Goal: Task Accomplishment & Management: Complete application form

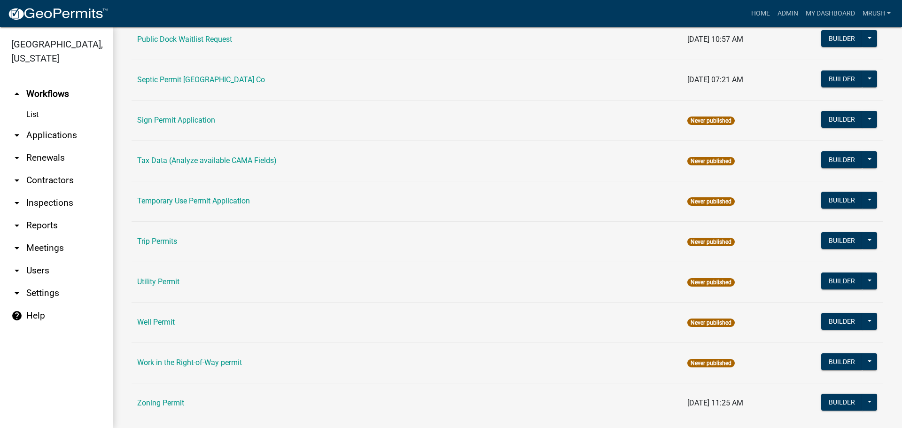
scroll to position [448, 0]
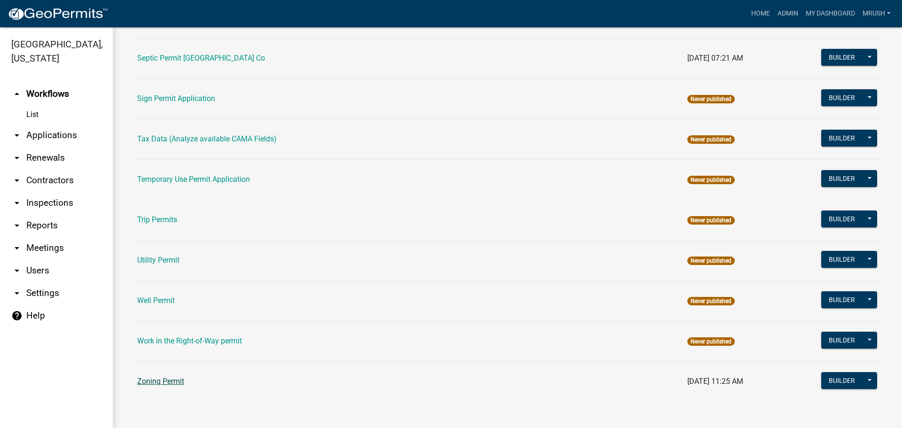
click at [177, 380] on link "Zoning Permit" at bounding box center [160, 381] width 47 height 9
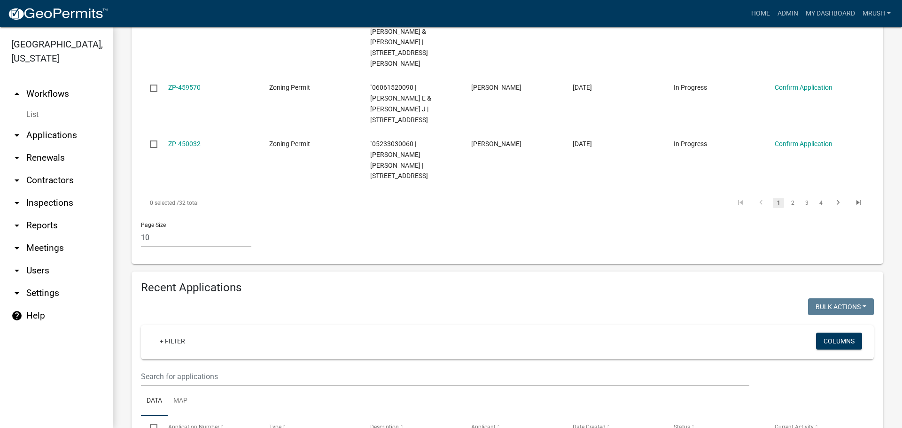
scroll to position [695, 0]
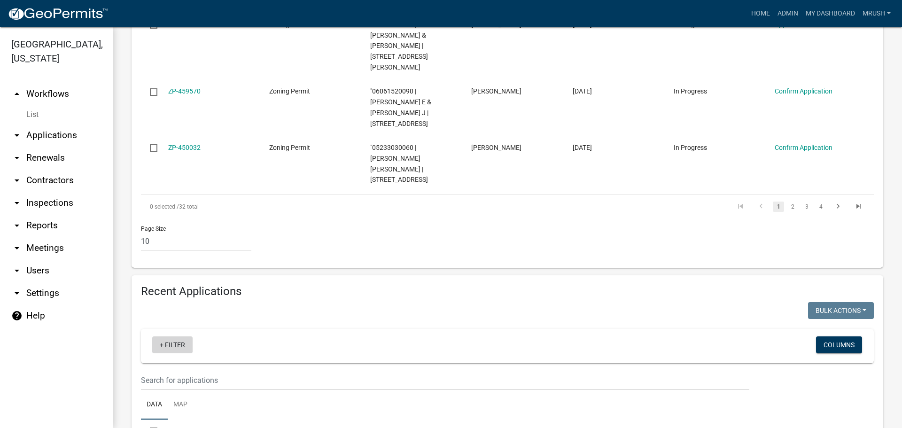
click at [178, 336] on link "+ Filter" at bounding box center [172, 344] width 40 height 17
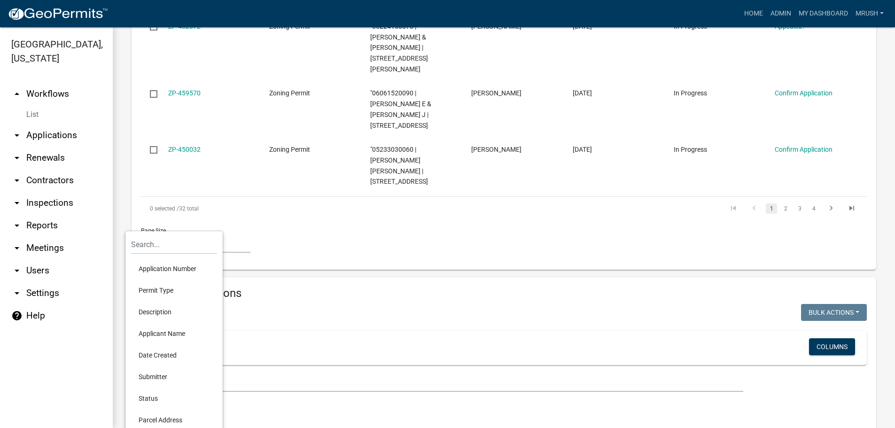
click at [155, 334] on li "Applicant Name" at bounding box center [174, 334] width 86 height 22
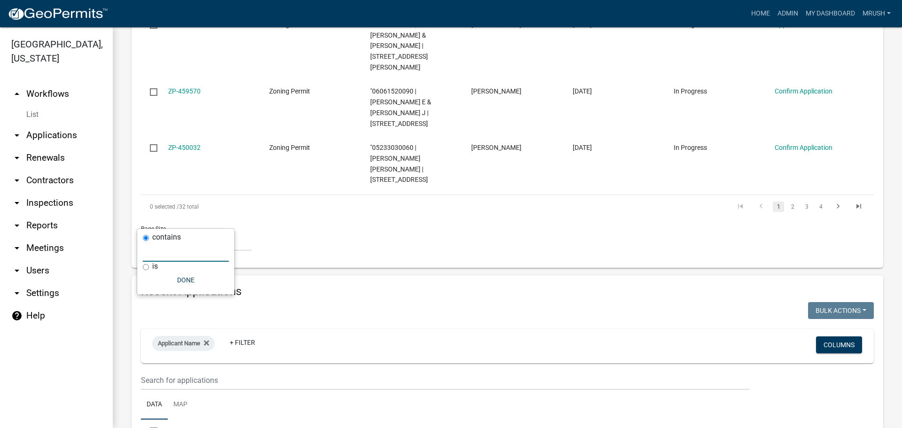
click at [160, 249] on input "text" at bounding box center [186, 251] width 86 height 19
type input "[PERSON_NAME]"
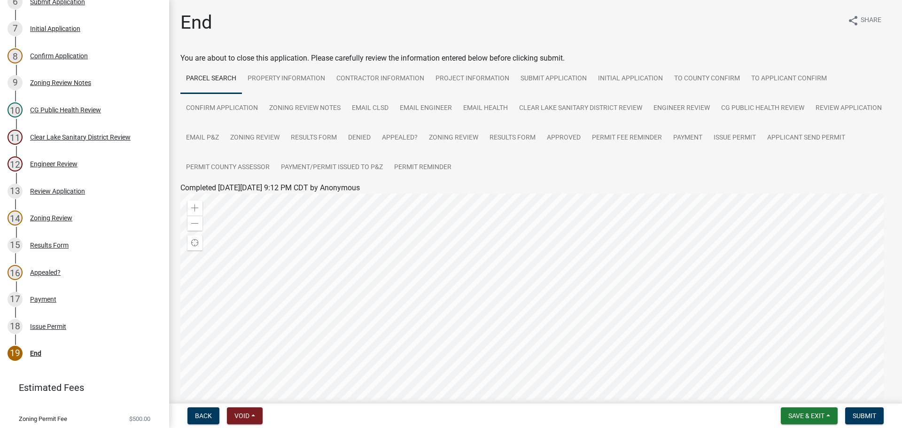
scroll to position [318, 0]
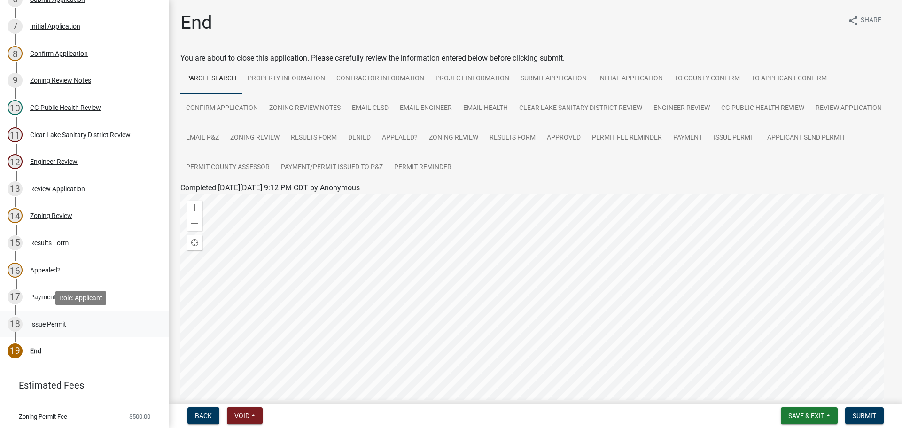
click at [43, 324] on div "Issue Permit" at bounding box center [48, 324] width 36 height 7
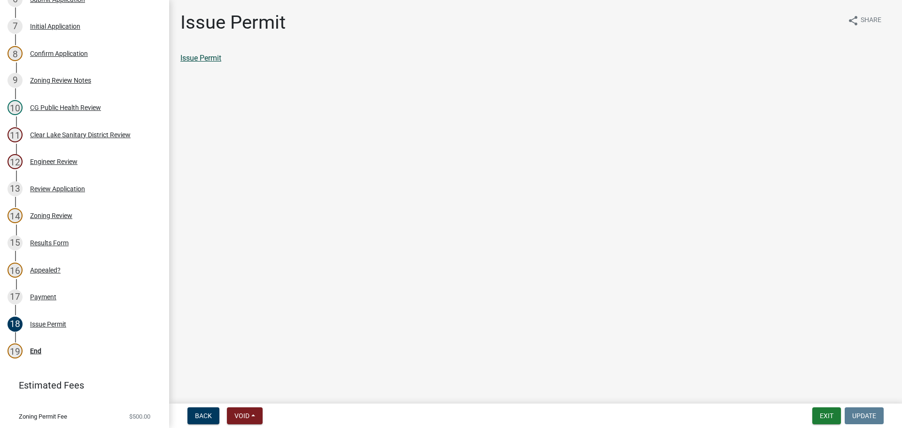
click at [203, 59] on link "Issue Permit" at bounding box center [200, 58] width 41 height 9
click at [36, 349] on div "End" at bounding box center [35, 351] width 11 height 7
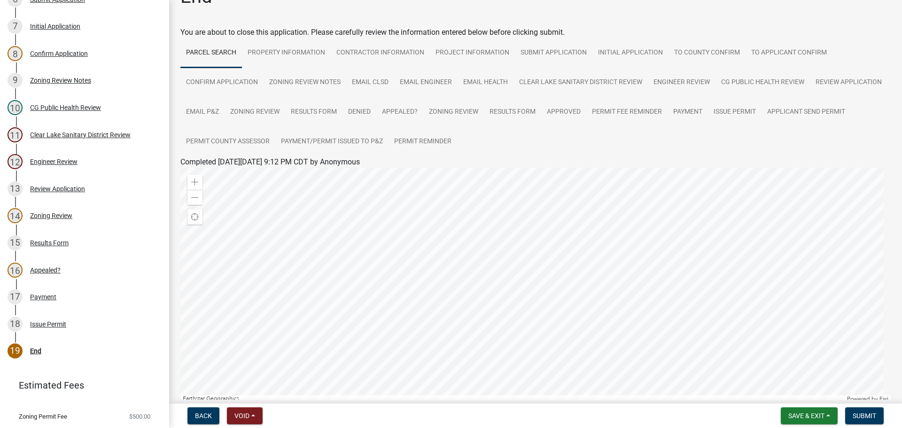
scroll to position [0, 0]
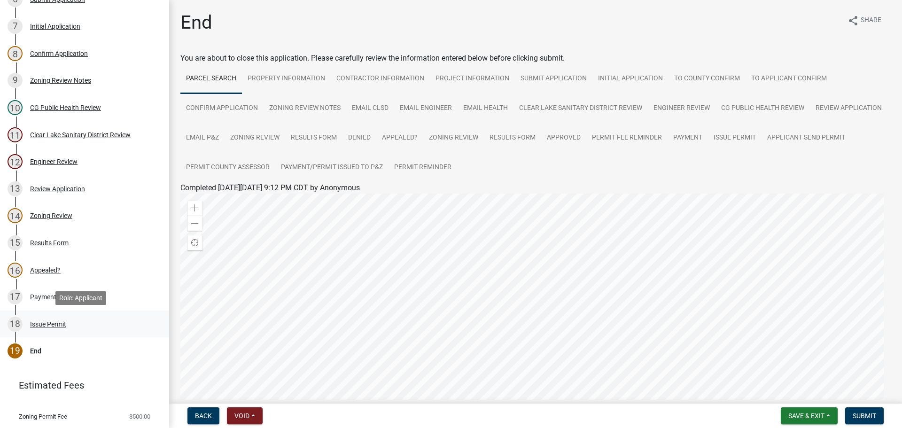
click at [47, 325] on div "Issue Permit" at bounding box center [48, 324] width 36 height 7
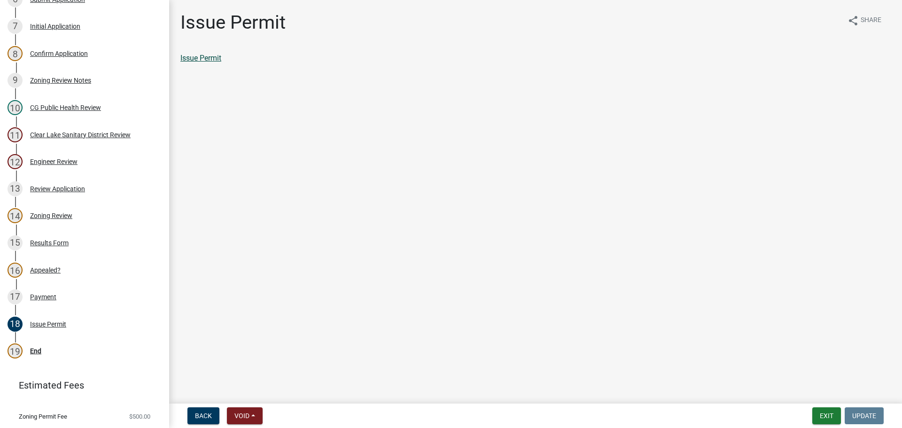
click at [190, 58] on link "Issue Permit" at bounding box center [200, 58] width 41 height 9
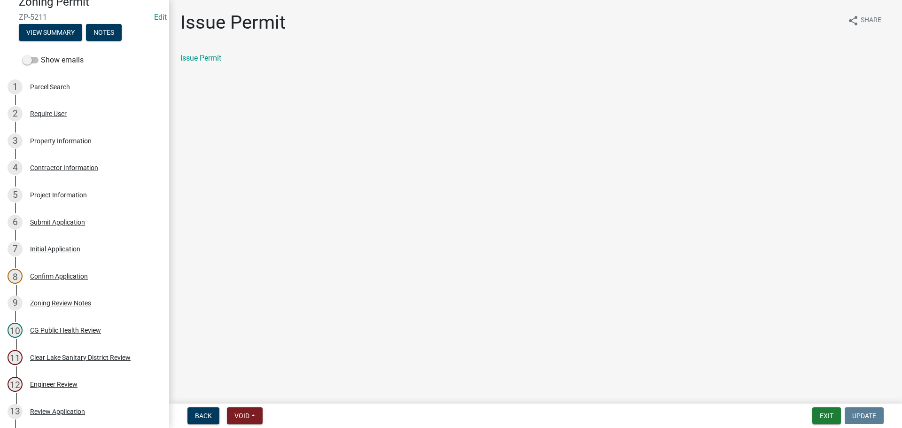
scroll to position [79, 0]
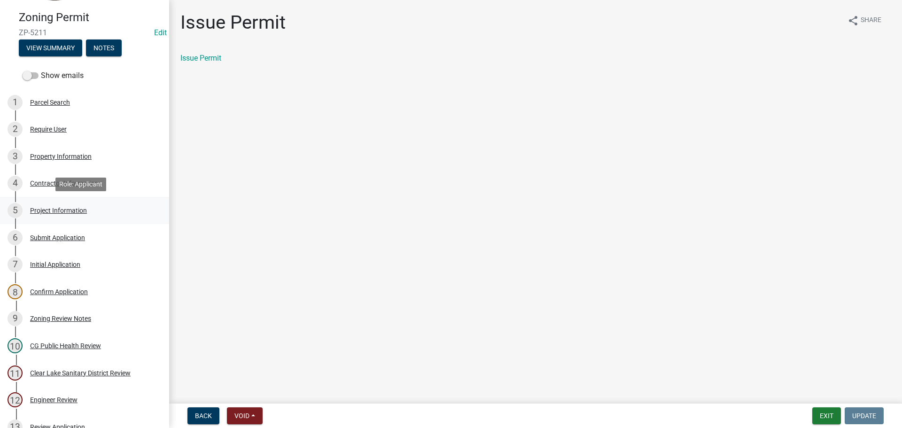
click at [52, 210] on div "Project Information" at bounding box center [58, 210] width 57 height 7
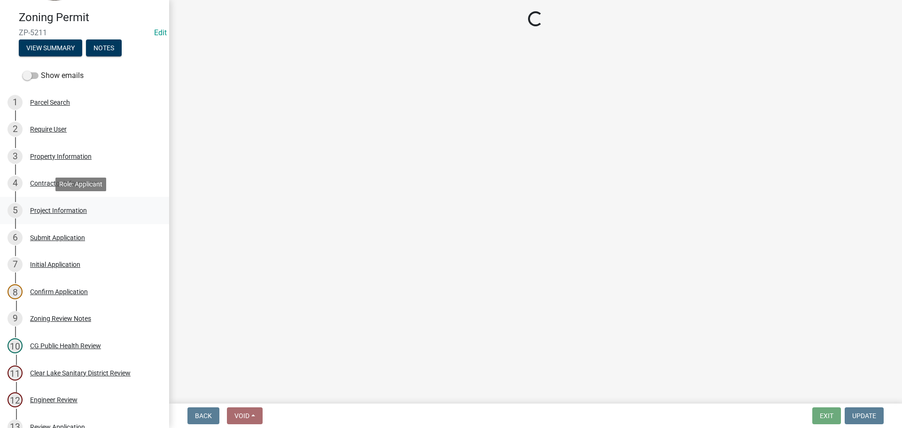
select select "36cf34de-39a9-4c6d-9647-d3c659c1a4c8"
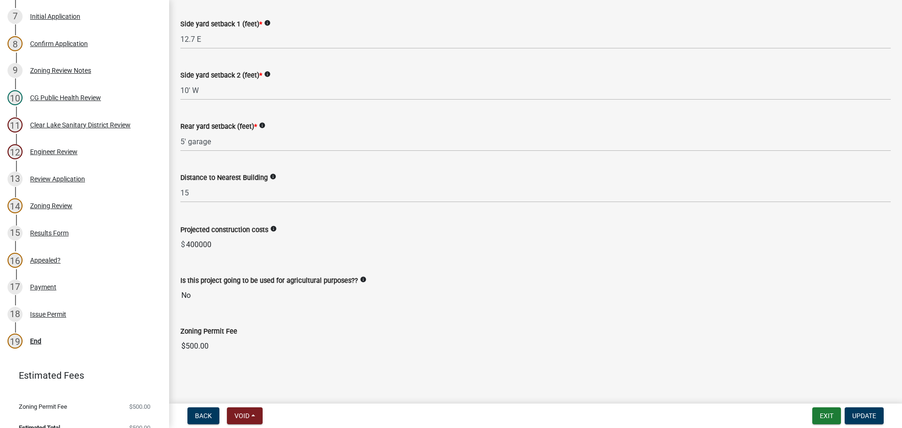
scroll to position [341, 0]
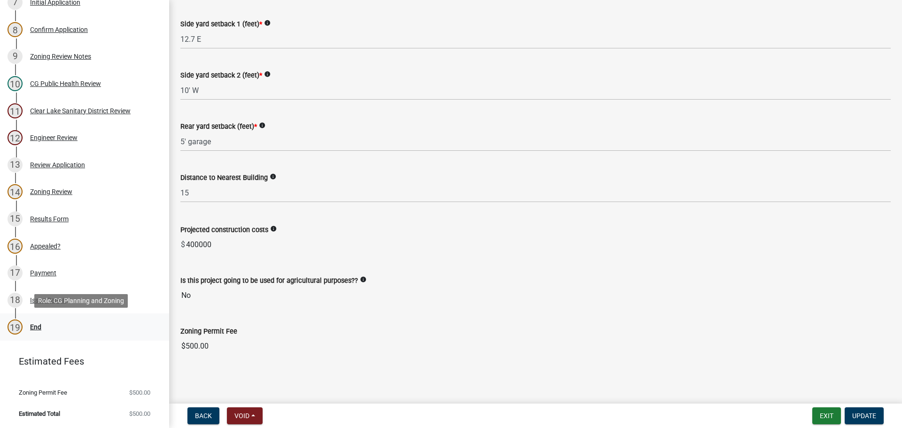
click at [36, 324] on div "End" at bounding box center [35, 327] width 11 height 7
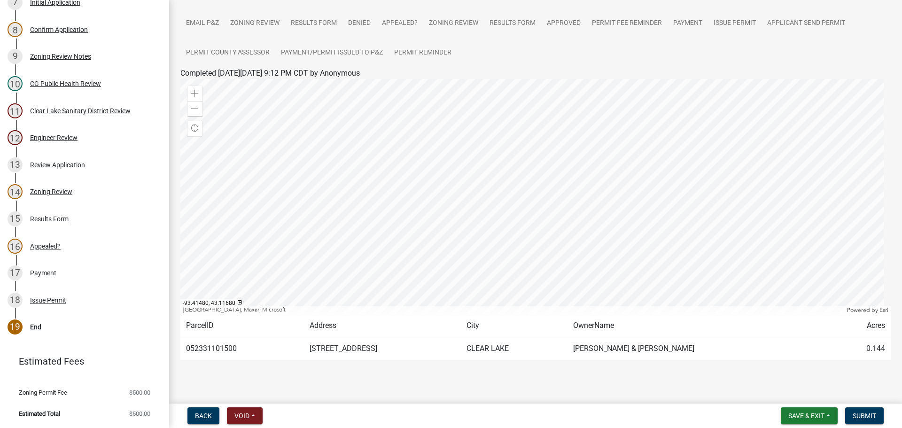
scroll to position [130, 0]
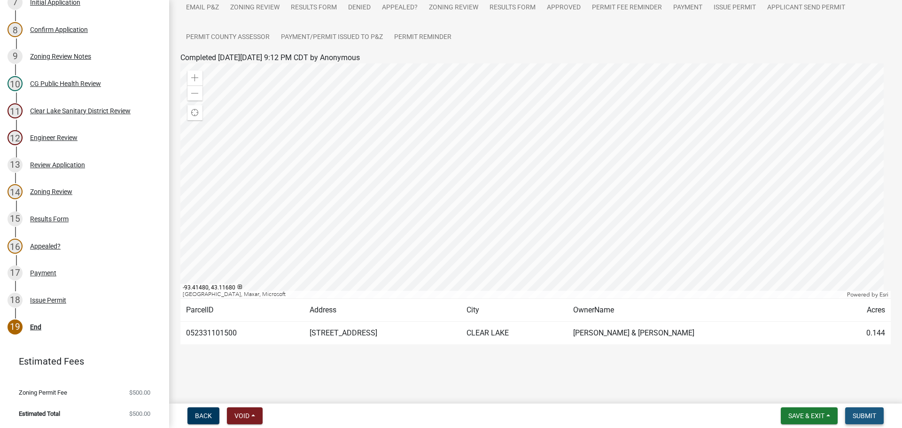
click at [860, 413] on span "Submit" at bounding box center [863, 416] width 23 height 8
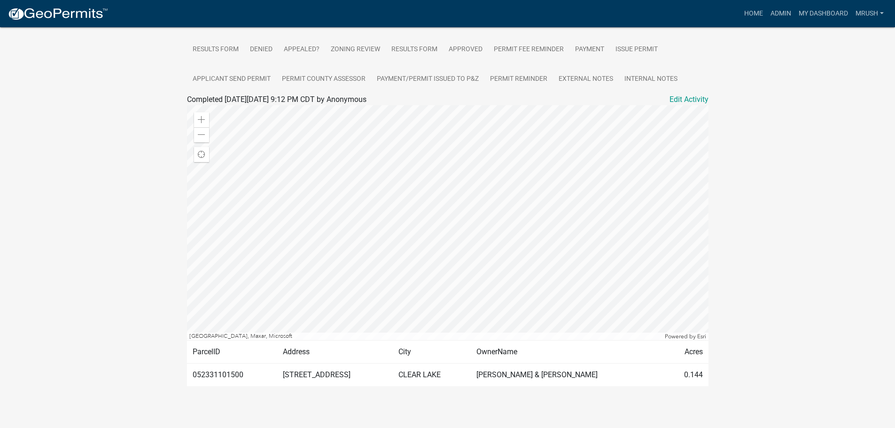
scroll to position [266, 0]
